Goal: Use online tool/utility

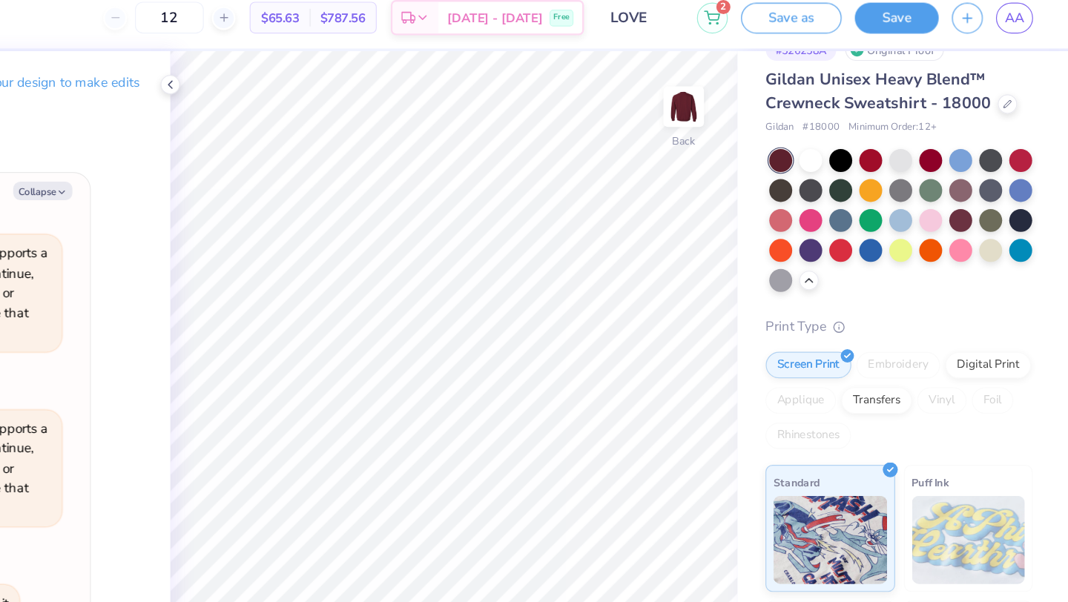
scroll to position [67, 0]
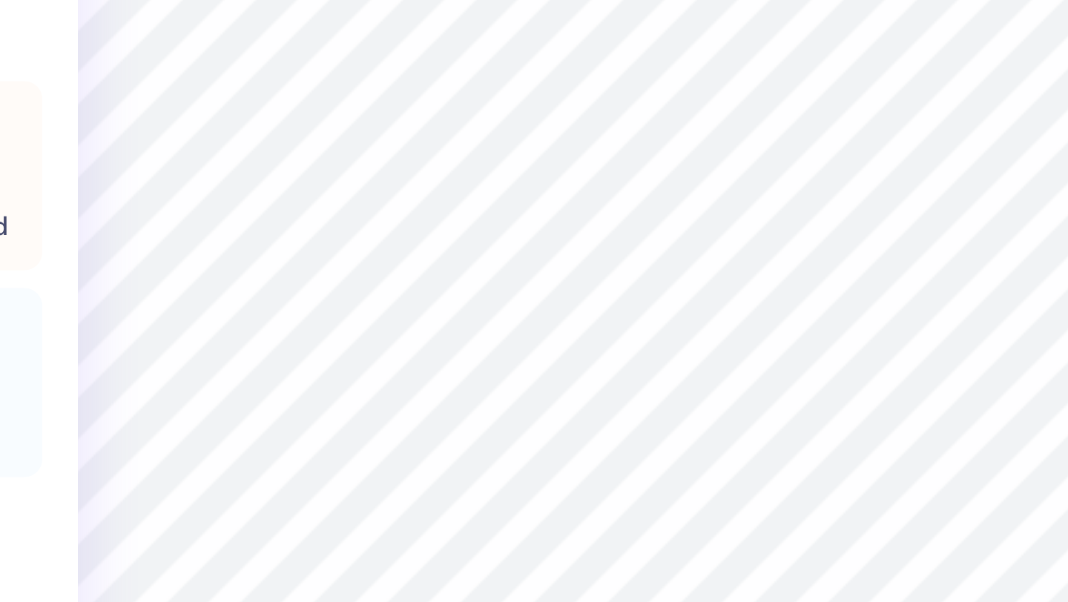
type textarea "x"
type input "0.57"
type input "0.59"
type input "14.63"
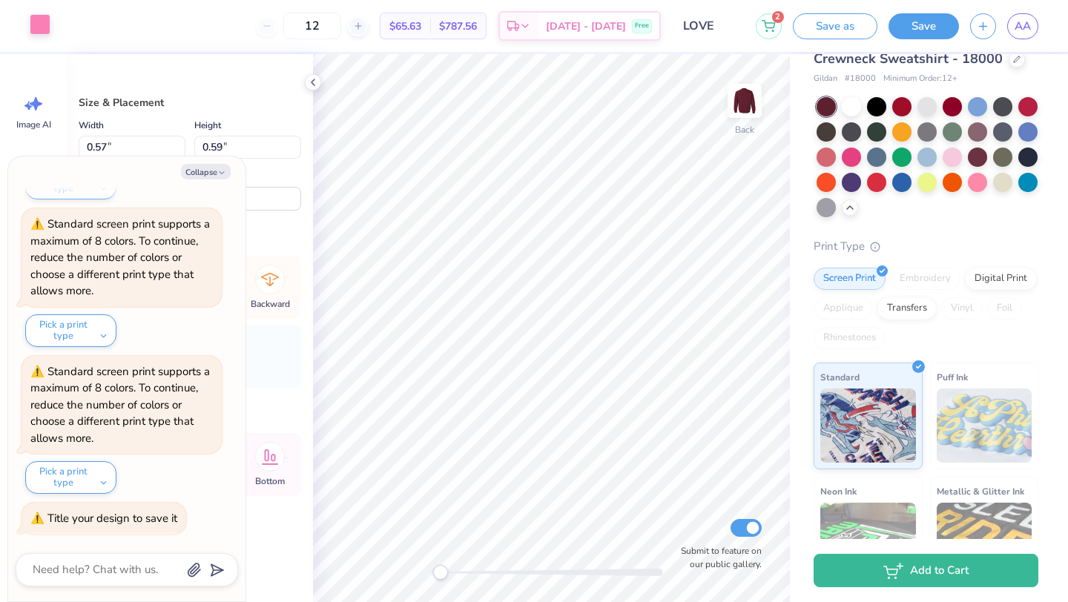
click at [40, 19] on div at bounding box center [40, 24] width 21 height 21
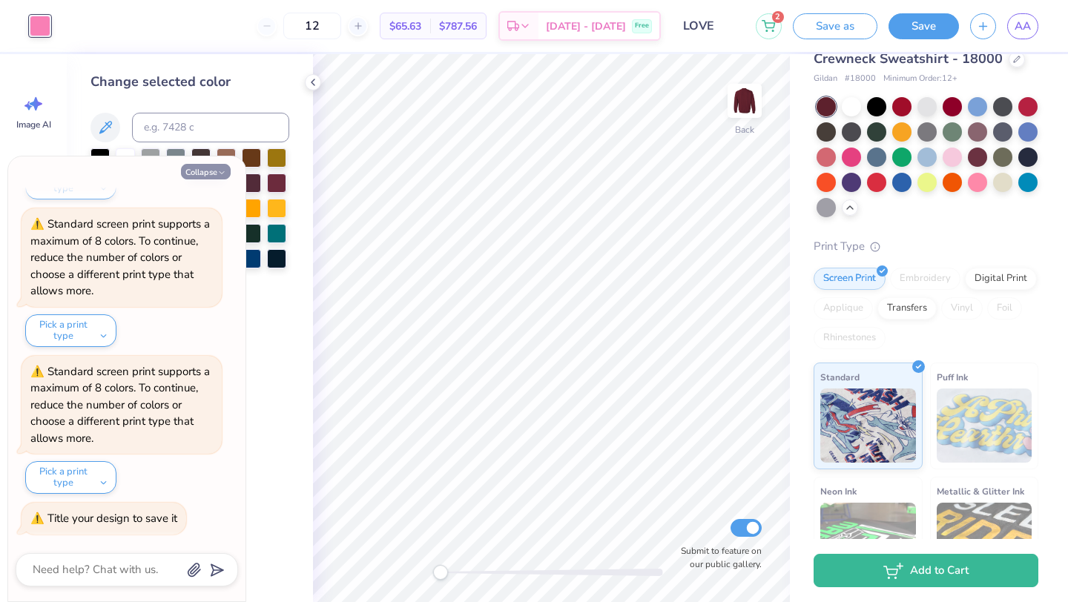
click at [206, 175] on button "Collapse" at bounding box center [206, 172] width 50 height 16
type textarea "x"
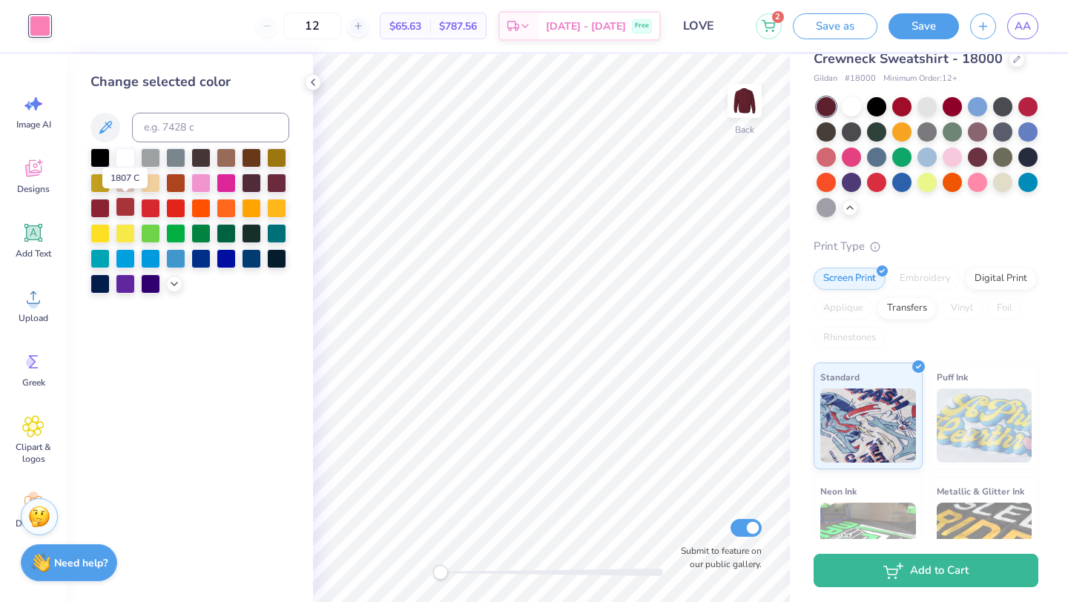
click at [126, 208] on div at bounding box center [125, 206] width 19 height 19
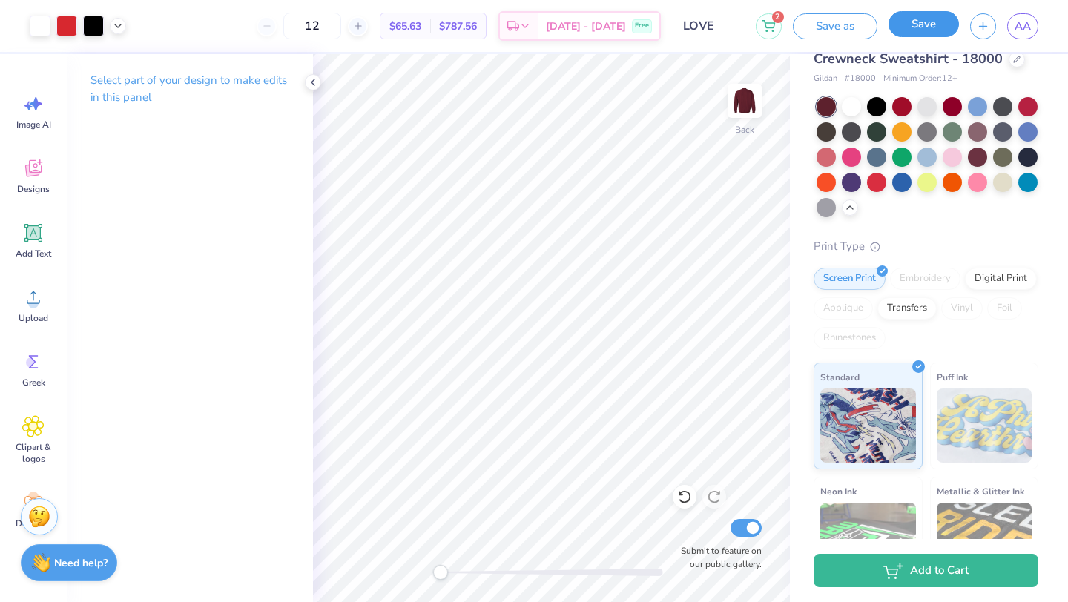
click at [917, 27] on button "Save" at bounding box center [923, 24] width 70 height 26
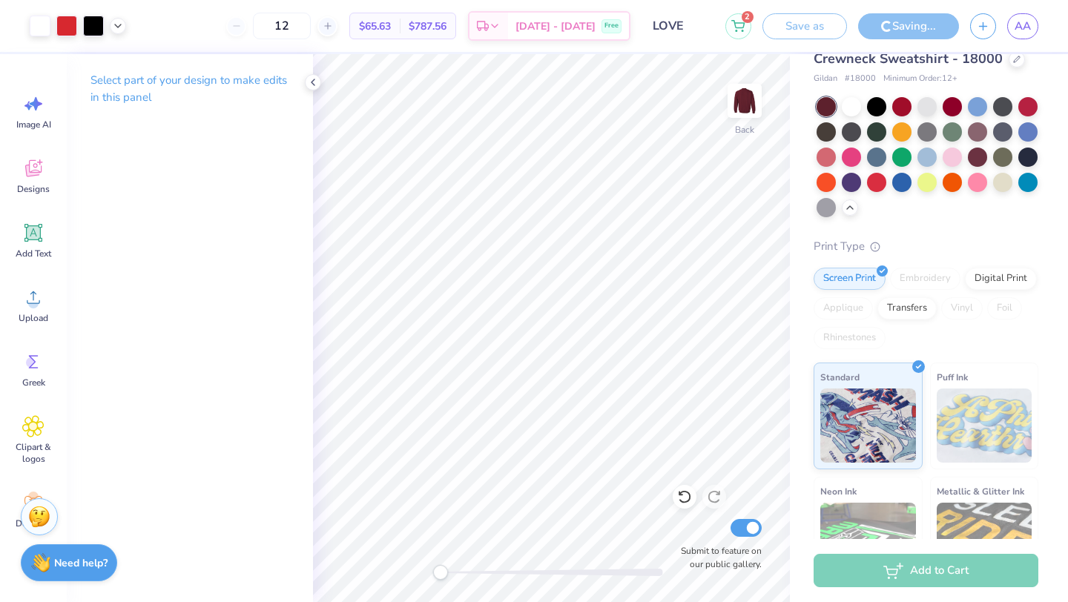
click at [311, 21] on input "12" at bounding box center [282, 26] width 58 height 27
click at [307, 24] on input "12" at bounding box center [282, 26] width 58 height 27
click at [308, 23] on input "12" at bounding box center [282, 26] width 58 height 27
click at [309, 24] on input "12" at bounding box center [282, 26] width 58 height 27
click at [311, 29] on input "12" at bounding box center [282, 26] width 58 height 27
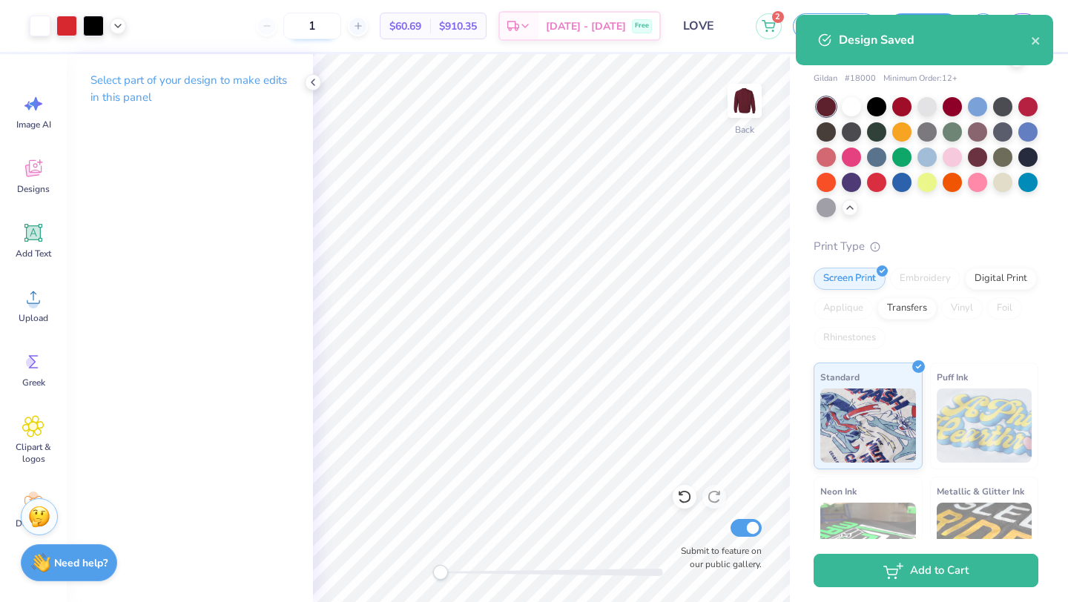
type input "12"
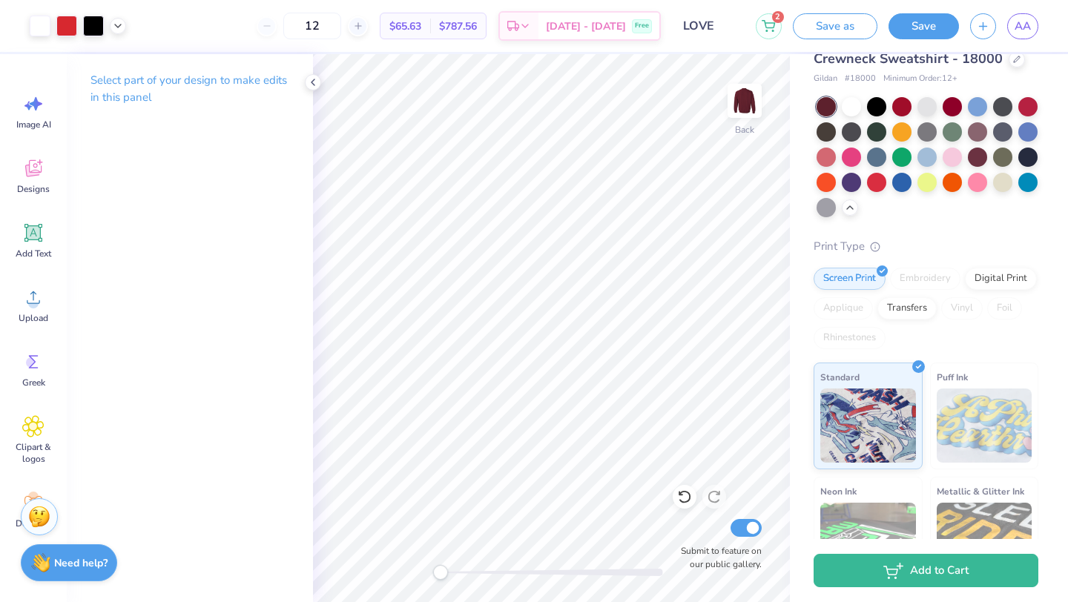
scroll to position [0, 0]
